Goal: Information Seeking & Learning: Learn about a topic

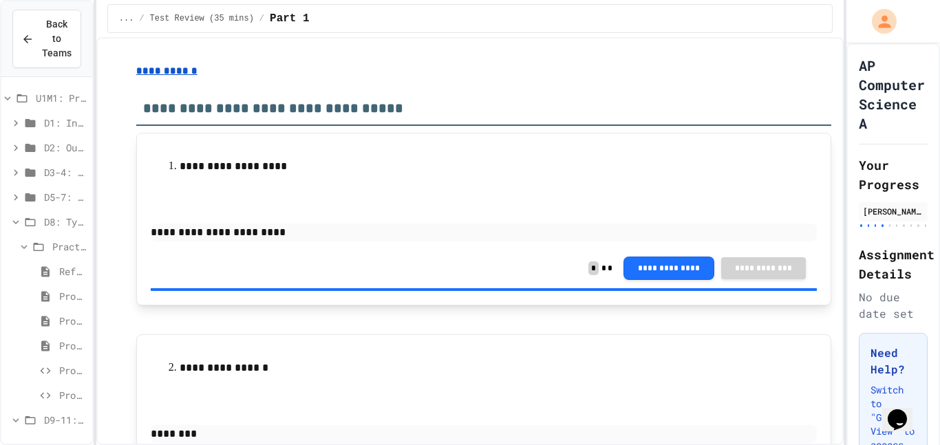
click at [50, 226] on span "D8: Type Casting" at bounding box center [65, 222] width 43 height 14
click at [77, 299] on span "Test Review (35 mins)" at bounding box center [74, 296] width 26 height 14
click at [67, 273] on span "Day 9" at bounding box center [69, 271] width 34 height 14
click at [67, 274] on span "Day 9" at bounding box center [71, 271] width 32 height 14
click at [46, 237] on div "D9-11: Module Wrap Up" at bounding box center [46, 247] width 91 height 20
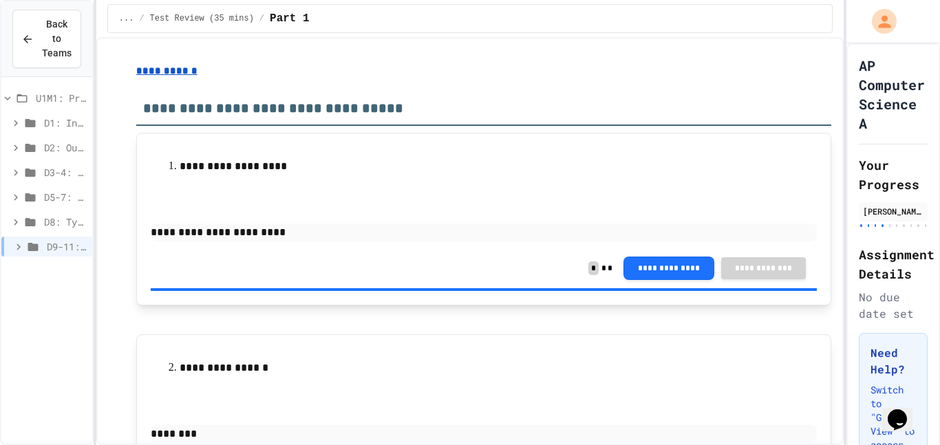
click at [50, 246] on span "D9-11: Module Wrap Up" at bounding box center [67, 246] width 40 height 14
click at [45, 219] on span "D8: Type Casting" at bounding box center [65, 222] width 43 height 14
click at [67, 394] on span "Problem 5" at bounding box center [73, 395] width 28 height 14
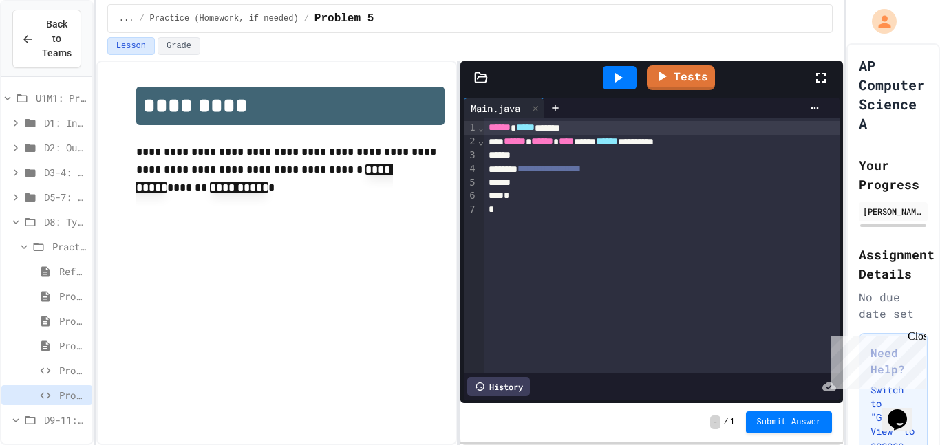
click at [61, 369] on span "Problem 4" at bounding box center [73, 370] width 28 height 14
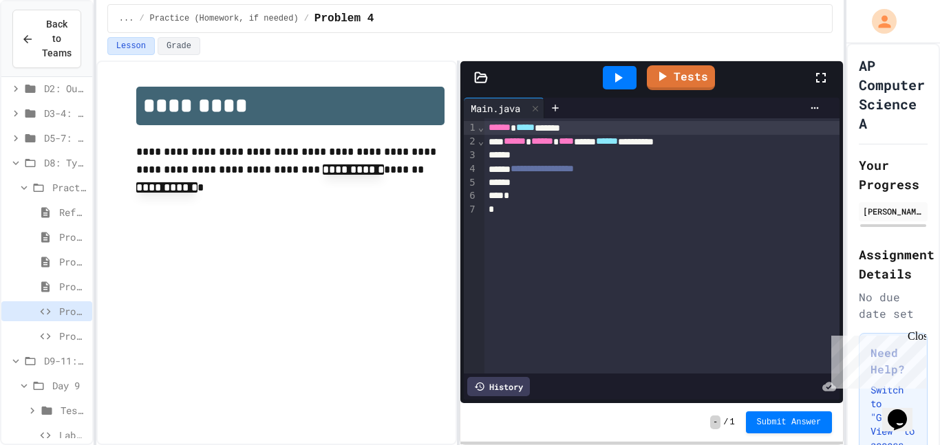
scroll to position [76, 0]
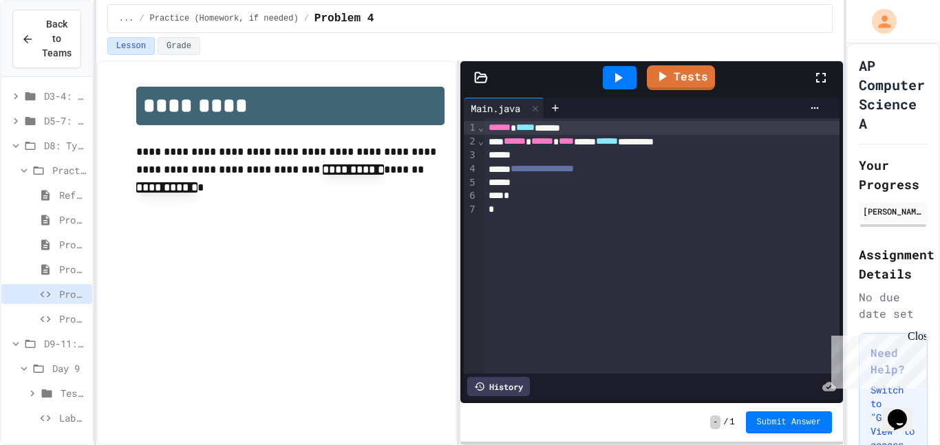
click at [65, 398] on span "Test Review (35 mins)" at bounding box center [74, 393] width 26 height 14
click at [70, 416] on span "Part 1" at bounding box center [76, 418] width 19 height 14
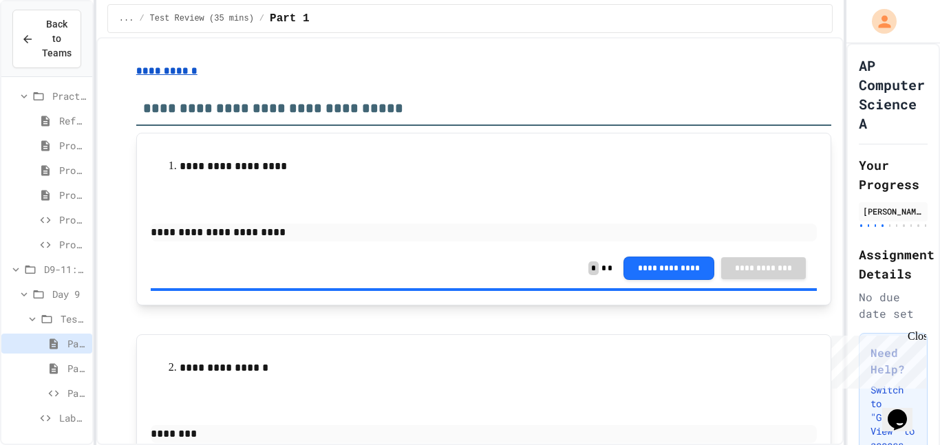
click at [66, 420] on span "Lab - Hidden Figures: Launch Weight Calculator" at bounding box center [73, 418] width 28 height 14
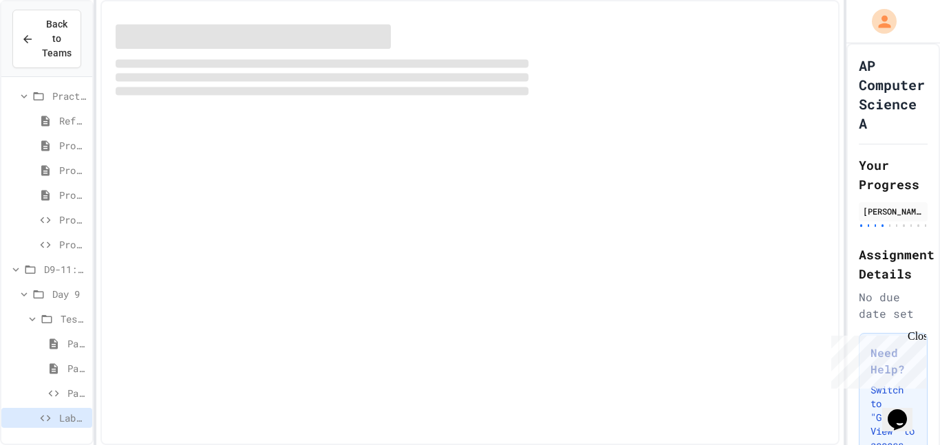
scroll to position [140, 0]
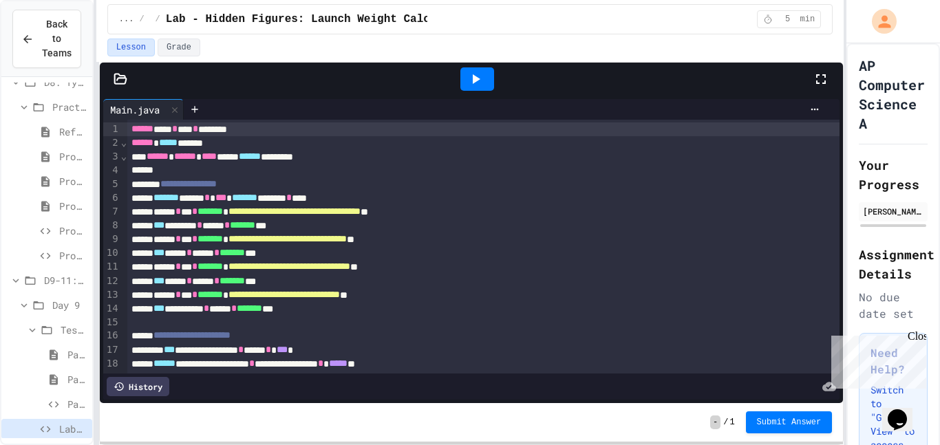
click at [23, 177] on div "**********" at bounding box center [470, 222] width 940 height 445
drag, startPoint x: 788, startPoint y: 129, endPoint x: 840, endPoint y: 92, distance: 64.0
click at [840, 92] on div "**********" at bounding box center [471, 233] width 743 height 341
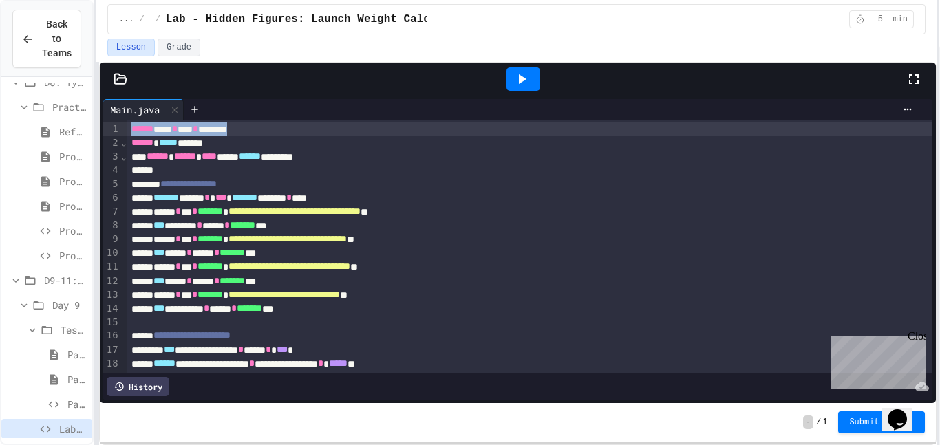
click at [937, 71] on div "**********" at bounding box center [470, 222] width 940 height 445
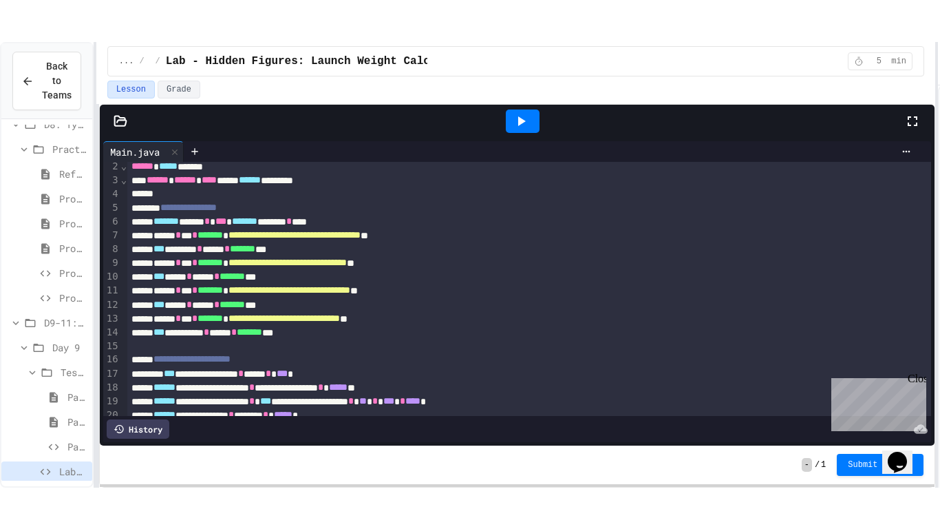
scroll to position [23, 0]
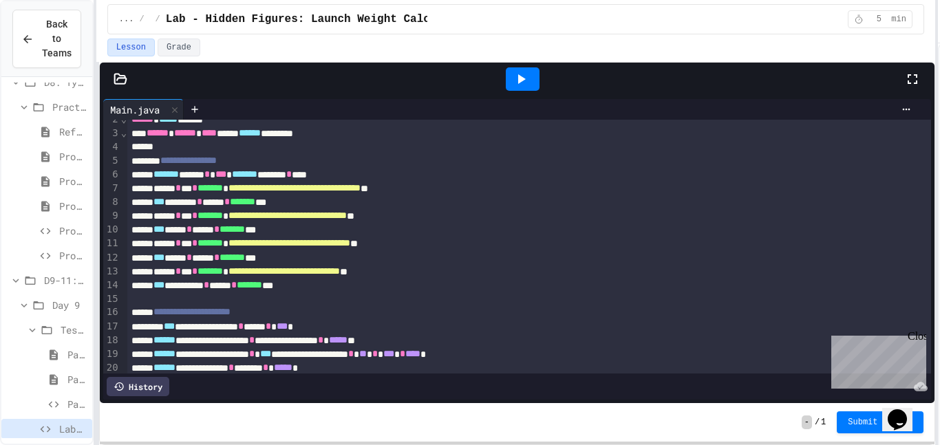
click at [918, 79] on icon at bounding box center [912, 79] width 17 height 17
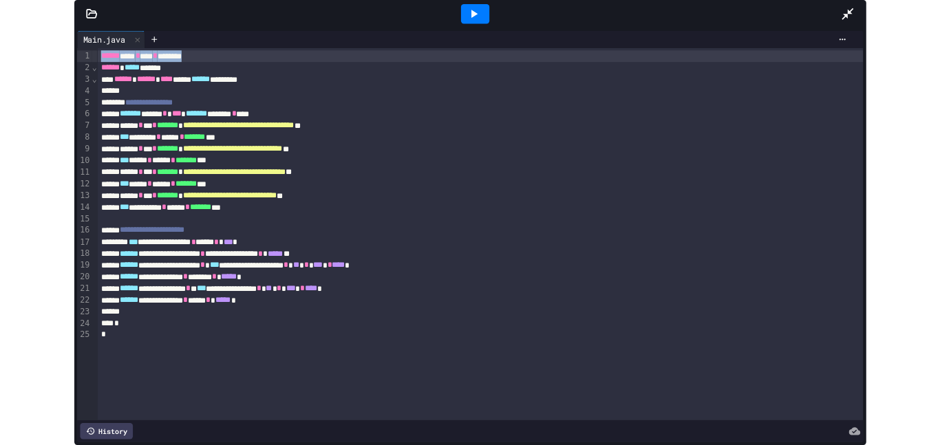
scroll to position [67, 0]
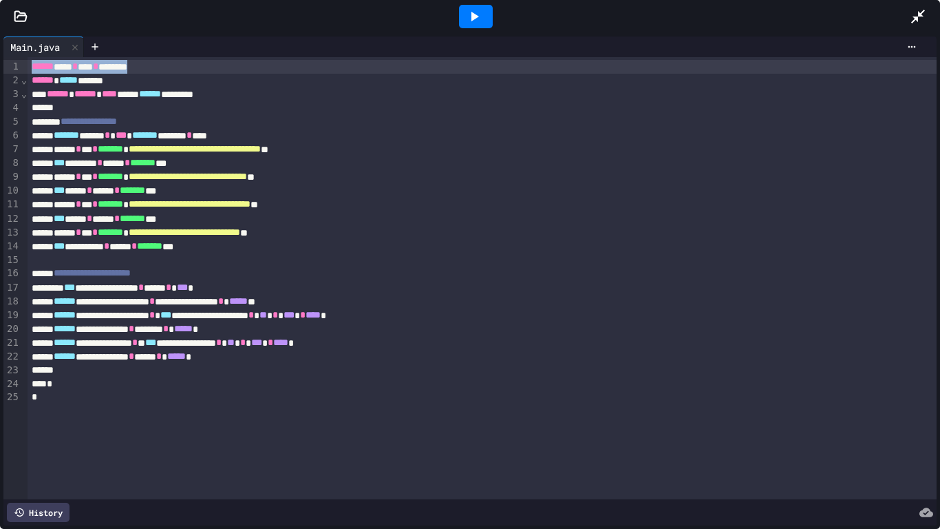
click at [919, 9] on icon at bounding box center [918, 16] width 17 height 17
